Goal: Task Accomplishment & Management: Manage account settings

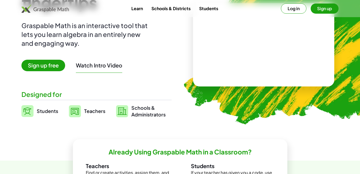
scroll to position [58, 0]
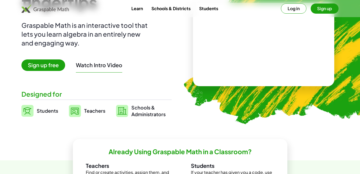
click at [96, 109] on span "Teachers" at bounding box center [94, 111] width 21 height 6
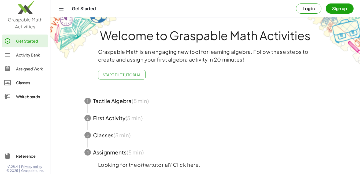
click at [309, 8] on button "Log in" at bounding box center [308, 8] width 25 height 10
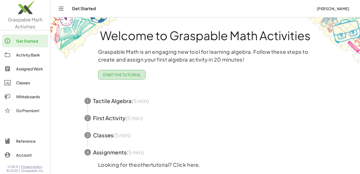
click at [114, 75] on span "Start the Tutorial" at bounding box center [122, 74] width 38 height 5
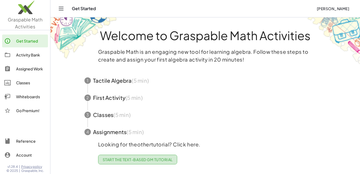
click at [135, 159] on span "Start the Text-based GM Tutorial" at bounding box center [138, 159] width 70 height 5
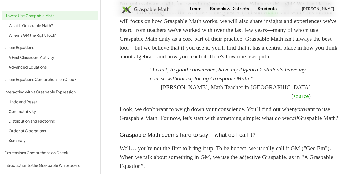
scroll to position [323, 0]
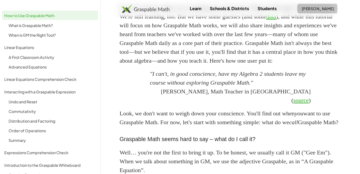
click at [311, 6] on span "[PERSON_NAME]" at bounding box center [317, 8] width 33 height 5
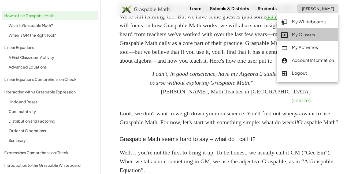
click at [303, 35] on div "My Classes" at bounding box center [307, 34] width 53 height 7
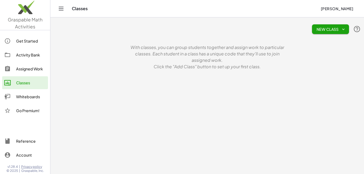
click at [323, 30] on span "New Class" at bounding box center [330, 29] width 28 height 5
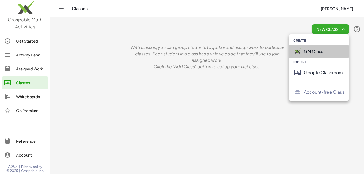
click at [312, 53] on div "GM Class" at bounding box center [324, 51] width 40 height 6
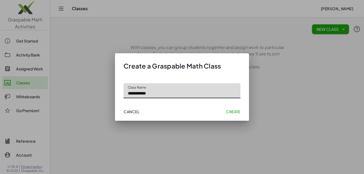
type input "**********"
click at [229, 111] on span "Create" at bounding box center [233, 111] width 14 height 5
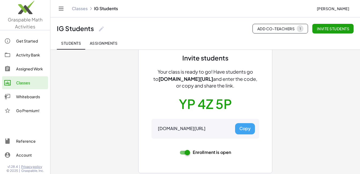
scroll to position [27, 0]
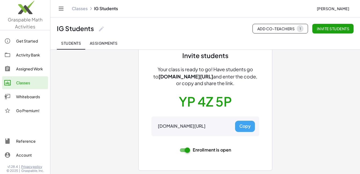
click at [245, 127] on button "Copy" at bounding box center [245, 126] width 20 height 11
click at [35, 55] on div "Activity Bank" at bounding box center [31, 55] width 30 height 6
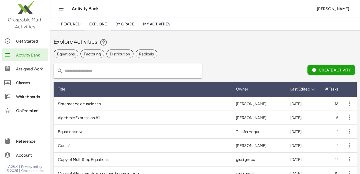
click at [106, 70] on input "text" at bounding box center [131, 71] width 136 height 15
type input "********"
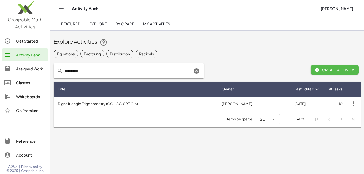
click at [340, 68] on span "Create Activity" at bounding box center [334, 70] width 39 height 5
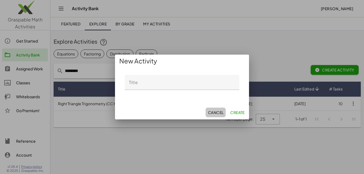
click at [212, 114] on span "Cancel" at bounding box center [216, 112] width 16 height 5
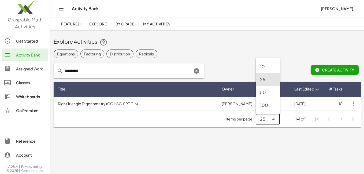
click at [274, 120] on icon at bounding box center [273, 119] width 6 height 6
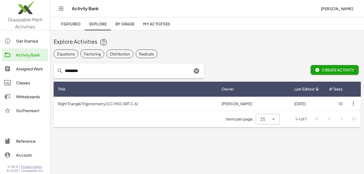
click at [209, 117] on div "Items per page: 25 ** 1-1 of 1" at bounding box center [207, 119] width 307 height 17
click at [124, 102] on td "Right Triangle Trigonometry (CC HSG.SRT.C.6)" at bounding box center [136, 104] width 164 height 14
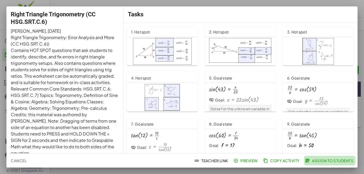
click at [327, 162] on span "Assign to Students" at bounding box center [329, 160] width 47 height 5
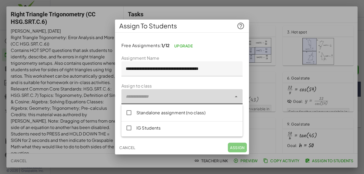
click at [174, 95] on div at bounding box center [176, 96] width 110 height 15
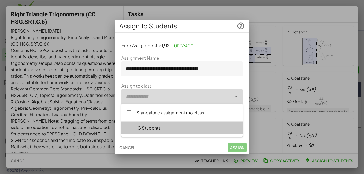
click at [150, 130] on div "IG Students" at bounding box center [187, 128] width 102 height 6
type input "**********"
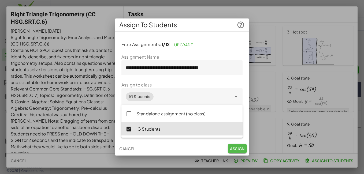
click at [238, 147] on span "Assign" at bounding box center [237, 148] width 15 height 5
